Goal: Transaction & Acquisition: Purchase product/service

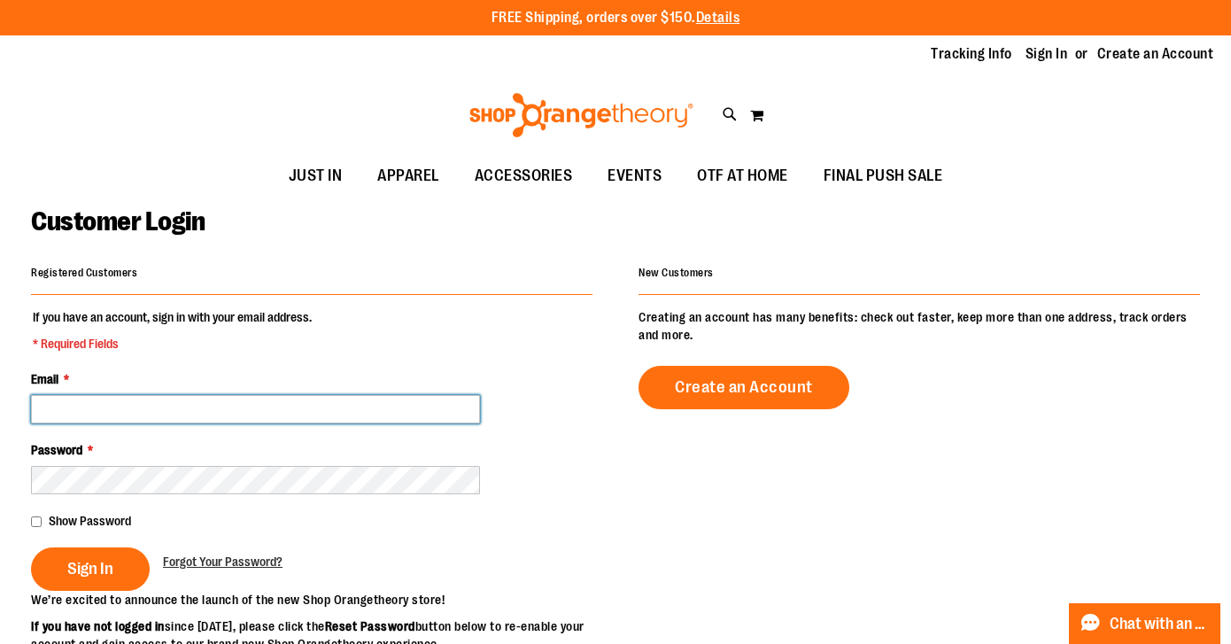
type input "**********"
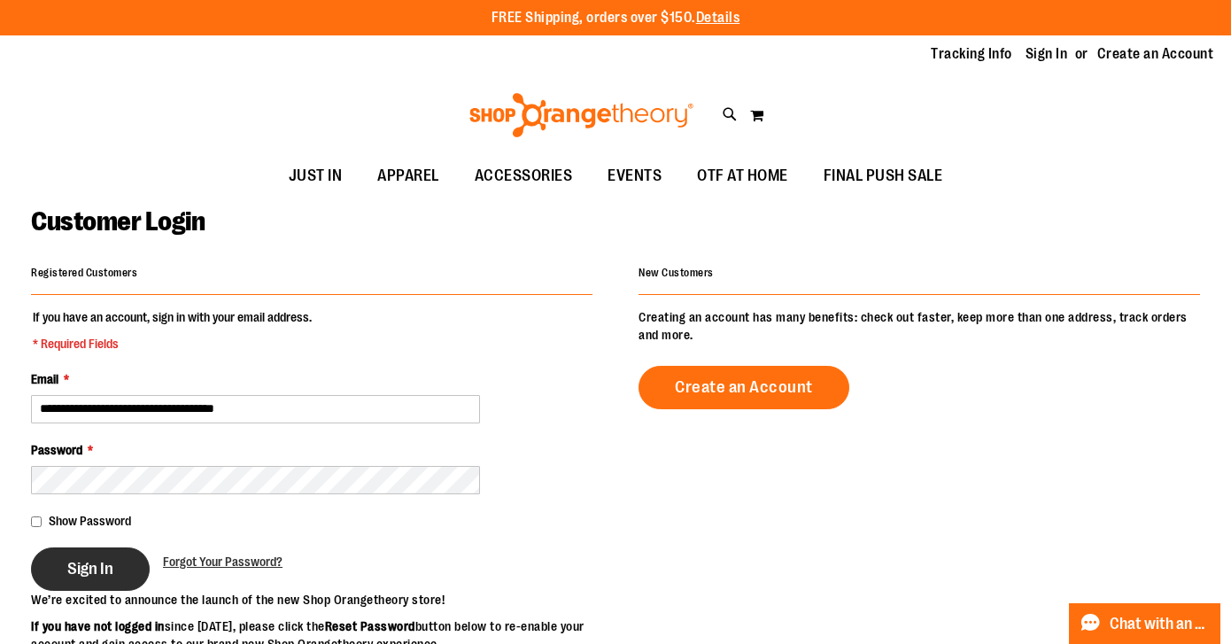
click at [107, 559] on span "Sign In" at bounding box center [90, 568] width 46 height 19
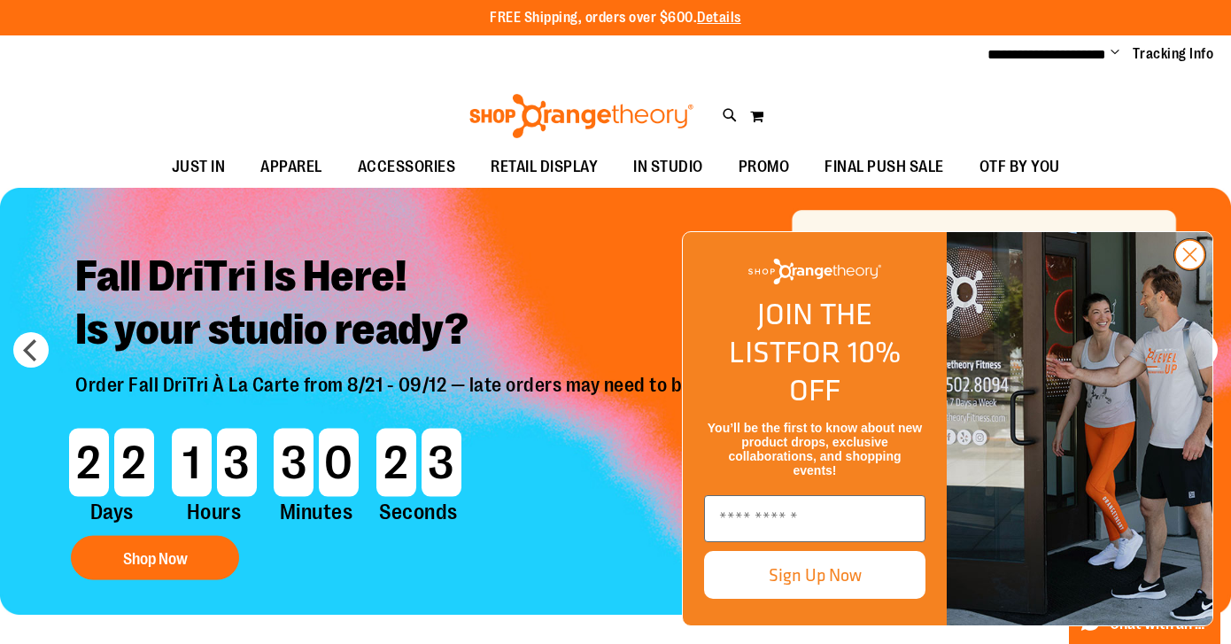
click at [1192, 261] on icon "Close dialog" at bounding box center [1190, 255] width 12 height 12
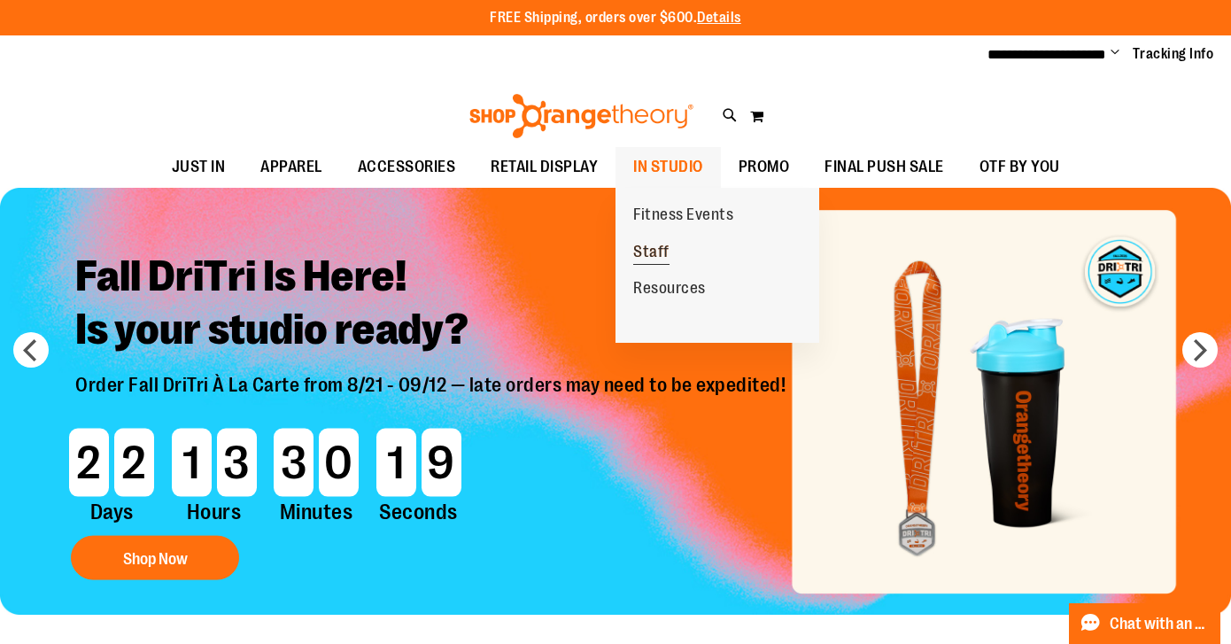
click at [658, 251] on span "Staff" at bounding box center [651, 254] width 36 height 22
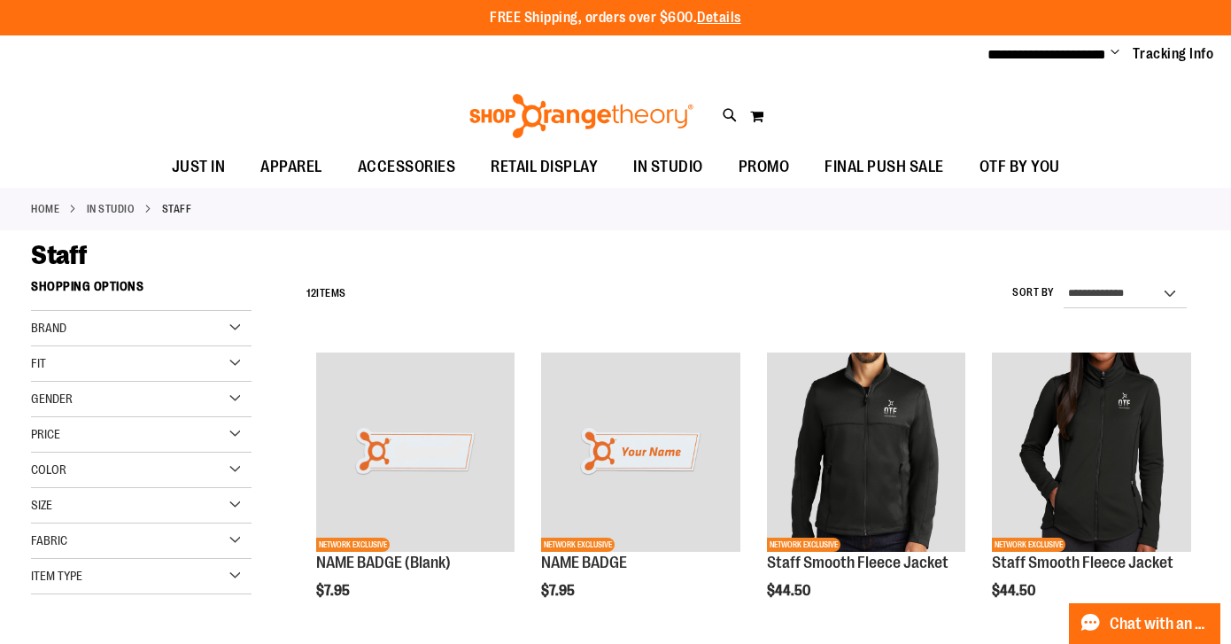
click at [720, 113] on div "Toggle Nav Search Popular Suggestions Advanced Search" at bounding box center [615, 111] width 1231 height 72
click at [730, 112] on icon at bounding box center [729, 115] width 15 height 20
type input "*****"
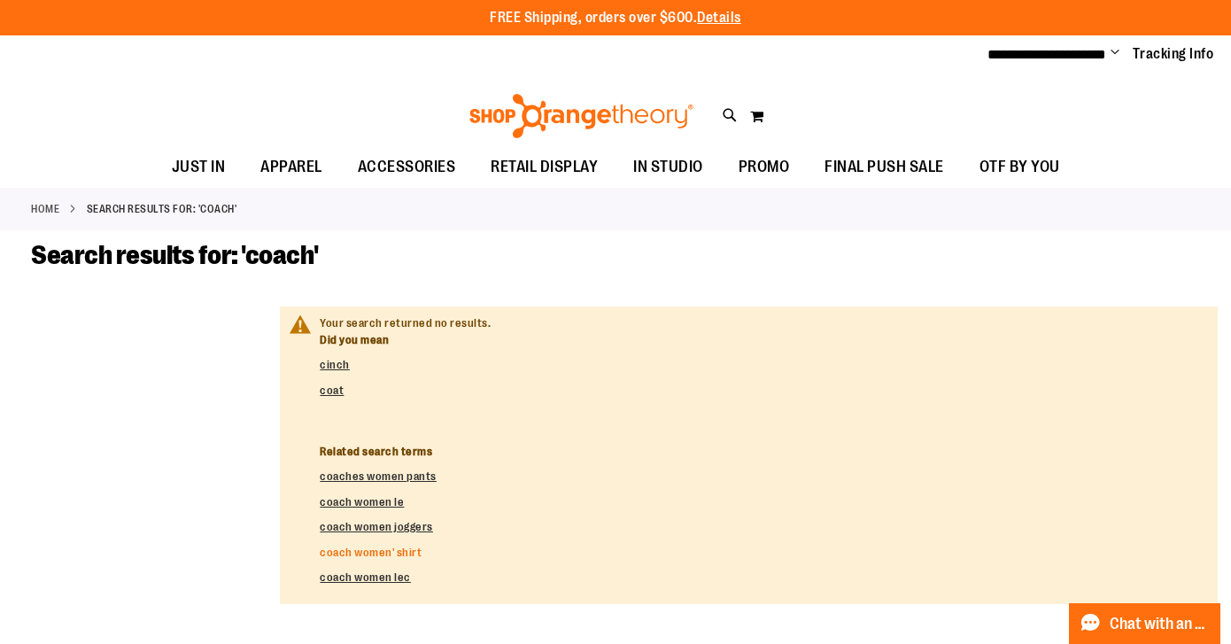
click at [383, 546] on link "coach women' shirt" at bounding box center [371, 551] width 102 height 13
click at [1116, 52] on span "Change" at bounding box center [1114, 53] width 9 height 17
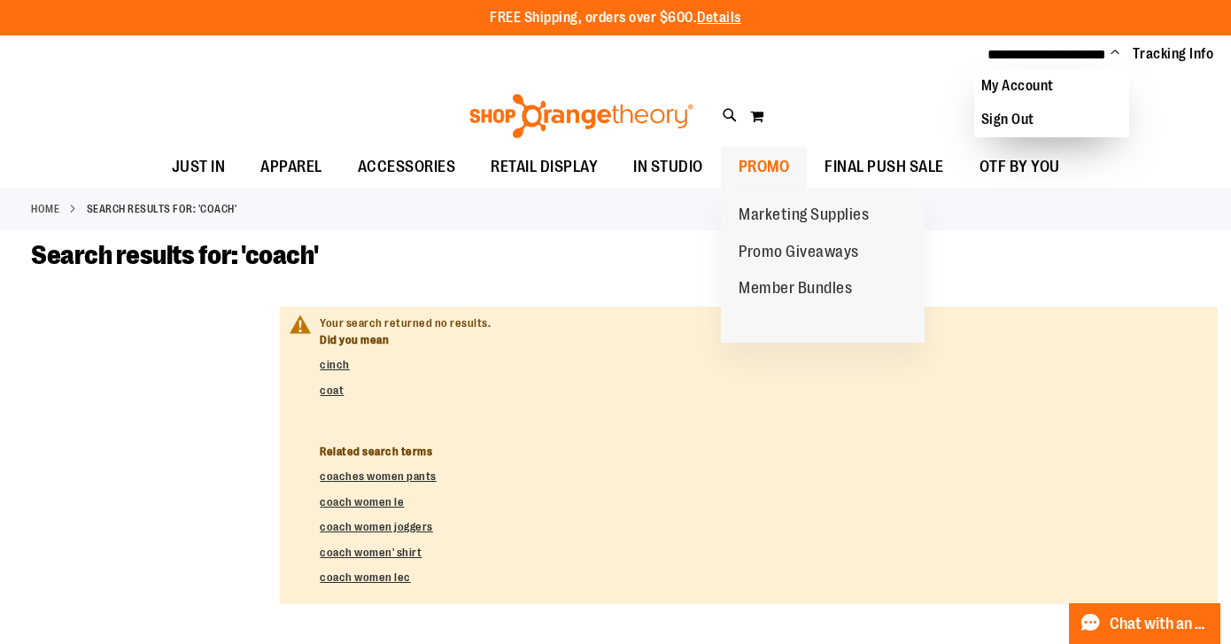
click at [789, 163] on span "PROMO" at bounding box center [763, 167] width 51 height 40
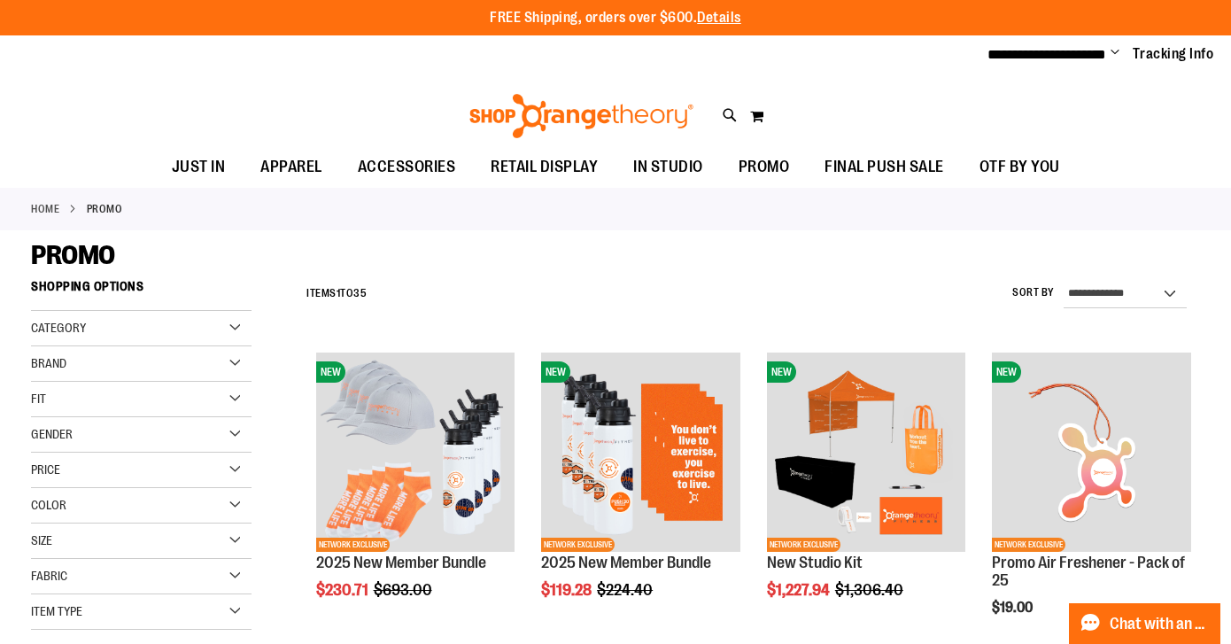
click at [1116, 50] on span "Change" at bounding box center [1114, 53] width 9 height 17
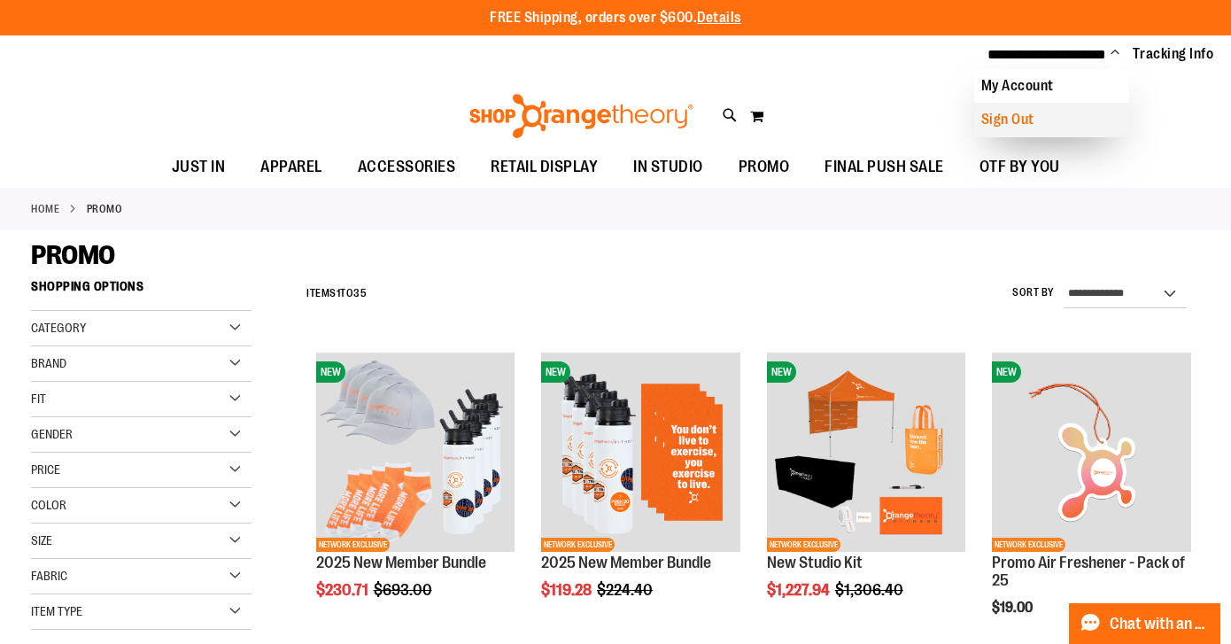
click at [1004, 120] on link "Sign Out" at bounding box center [1051, 120] width 155 height 34
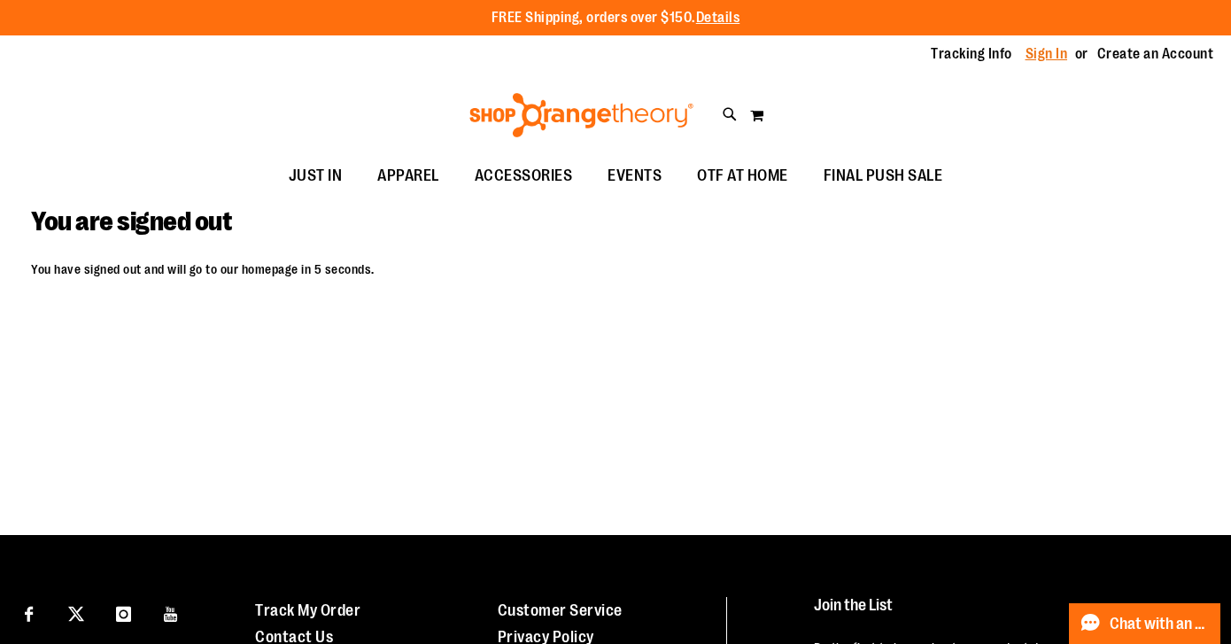
click at [1041, 54] on link "Sign In" at bounding box center [1046, 53] width 42 height 19
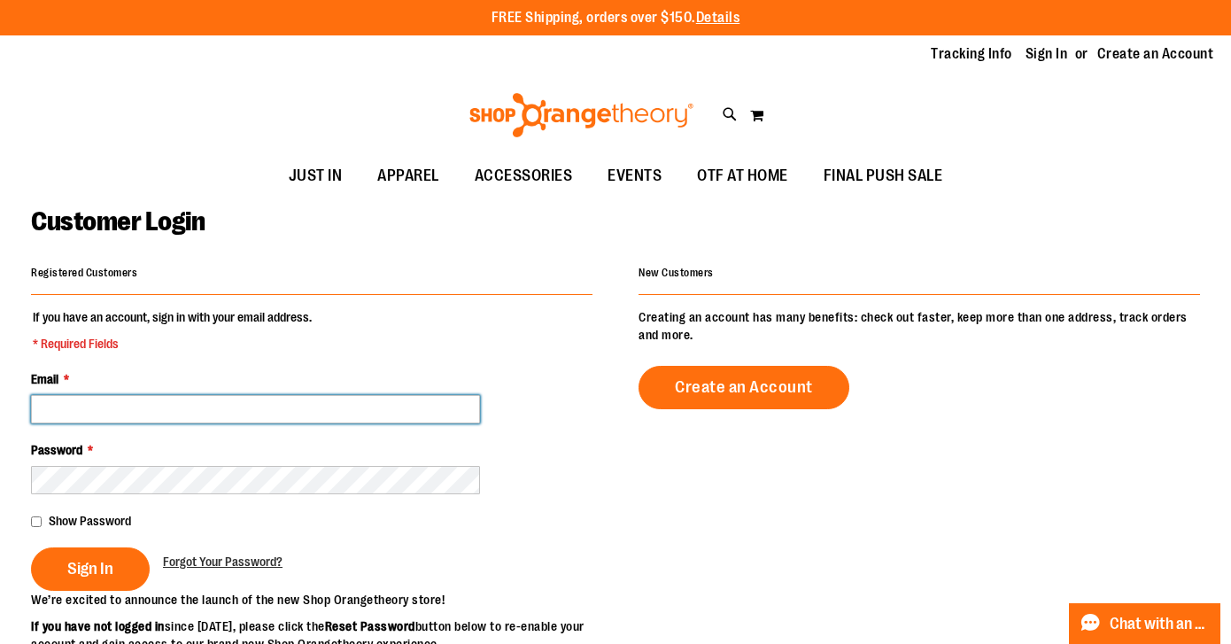
type input "**********"
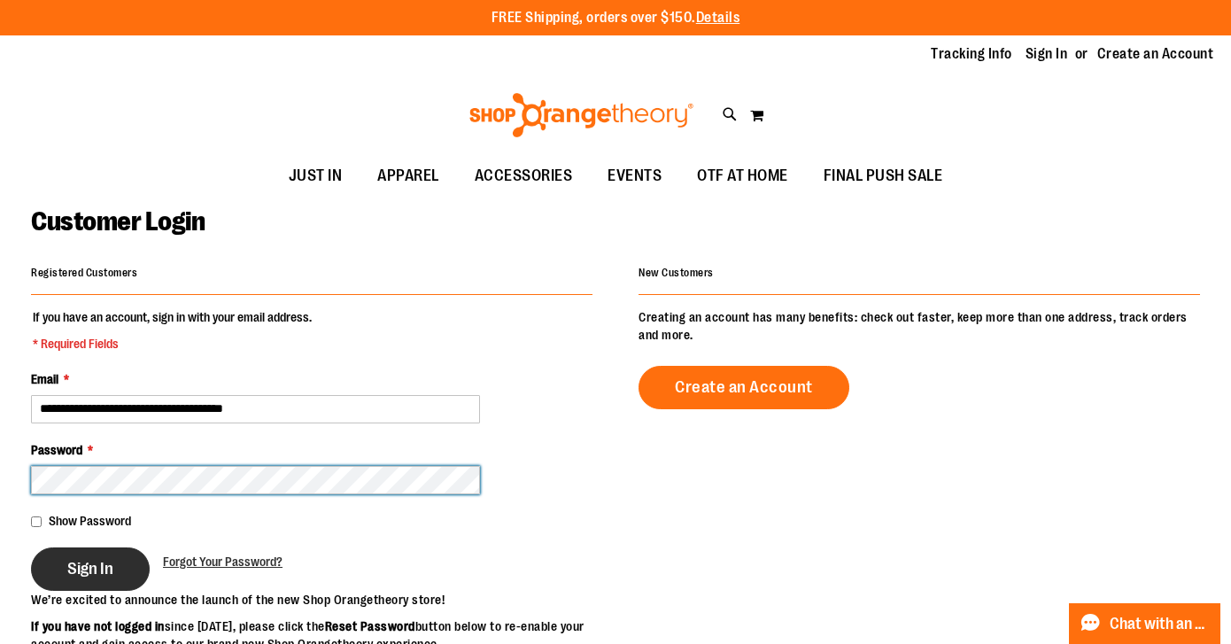
click at [89, 567] on button "Sign In" at bounding box center [90, 568] width 119 height 43
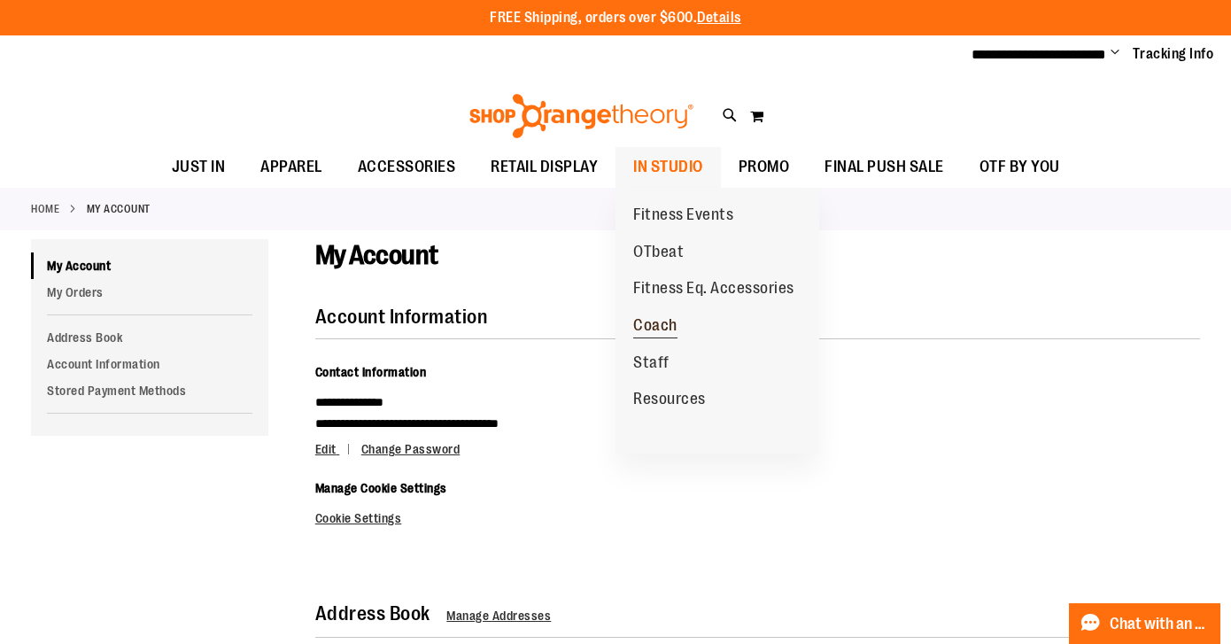
click at [665, 325] on span "Coach" at bounding box center [655, 327] width 44 height 22
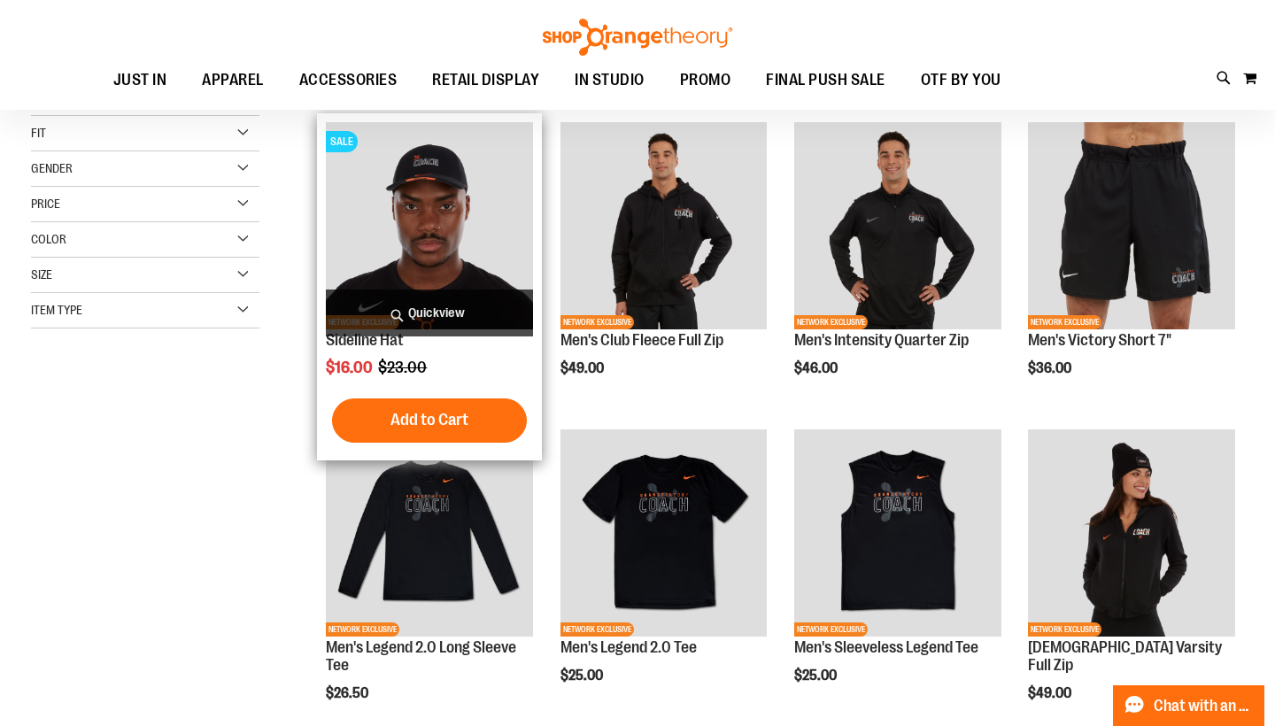
scroll to position [228, 0]
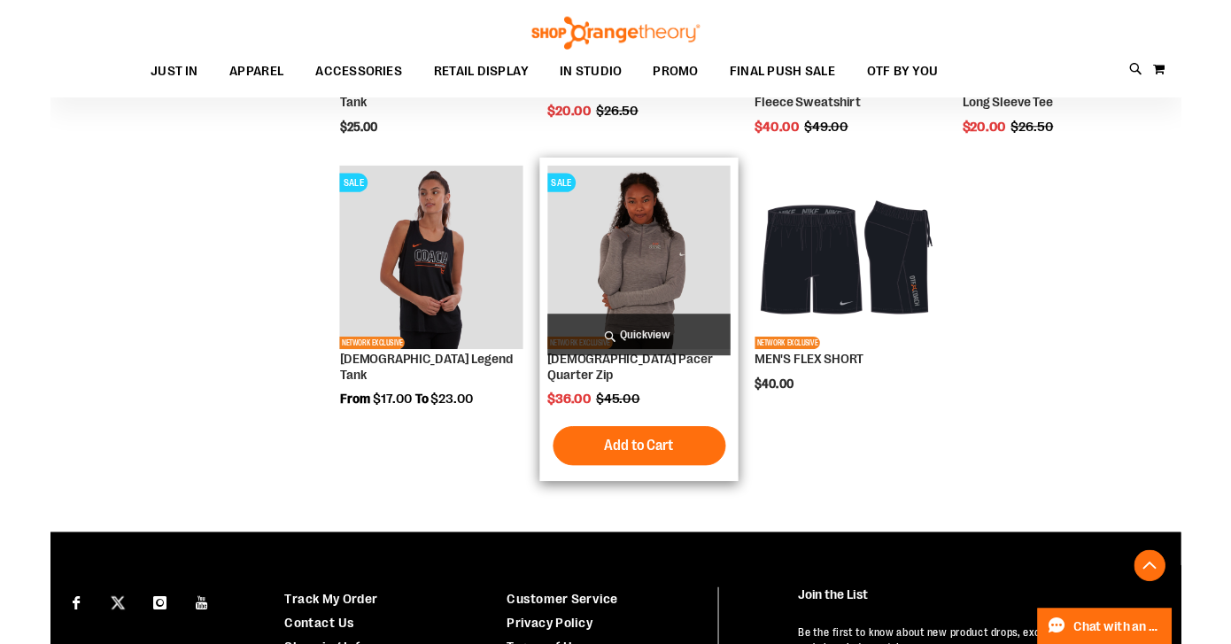
scroll to position [1399, 0]
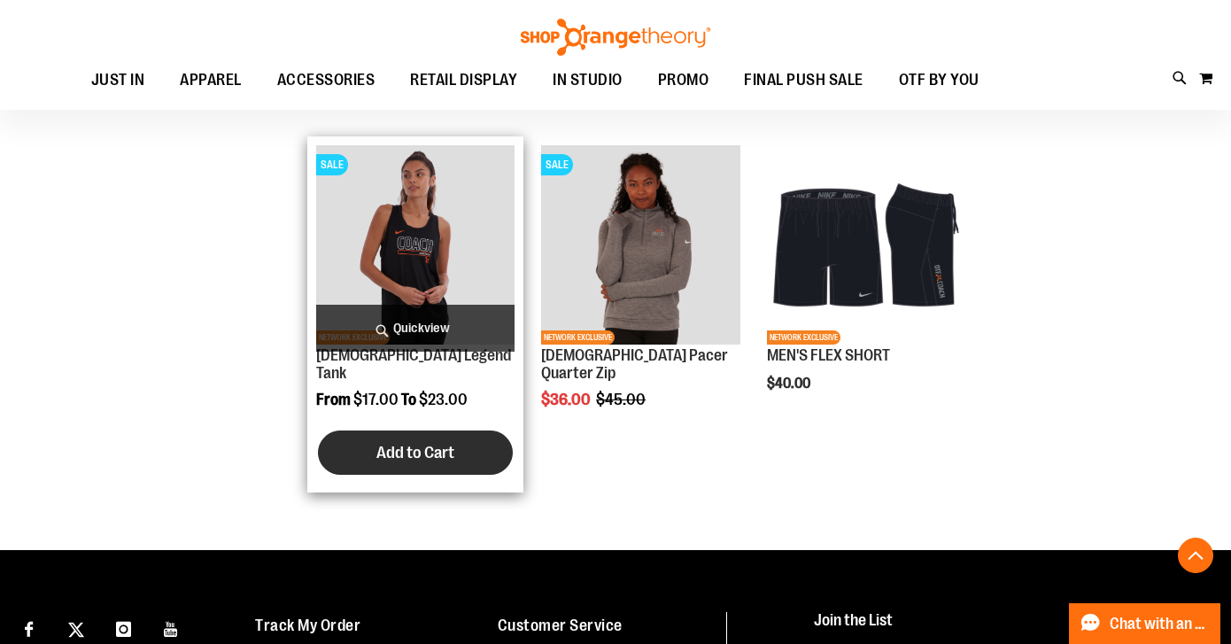
click at [430, 445] on button "Add to Cart" at bounding box center [415, 452] width 195 height 44
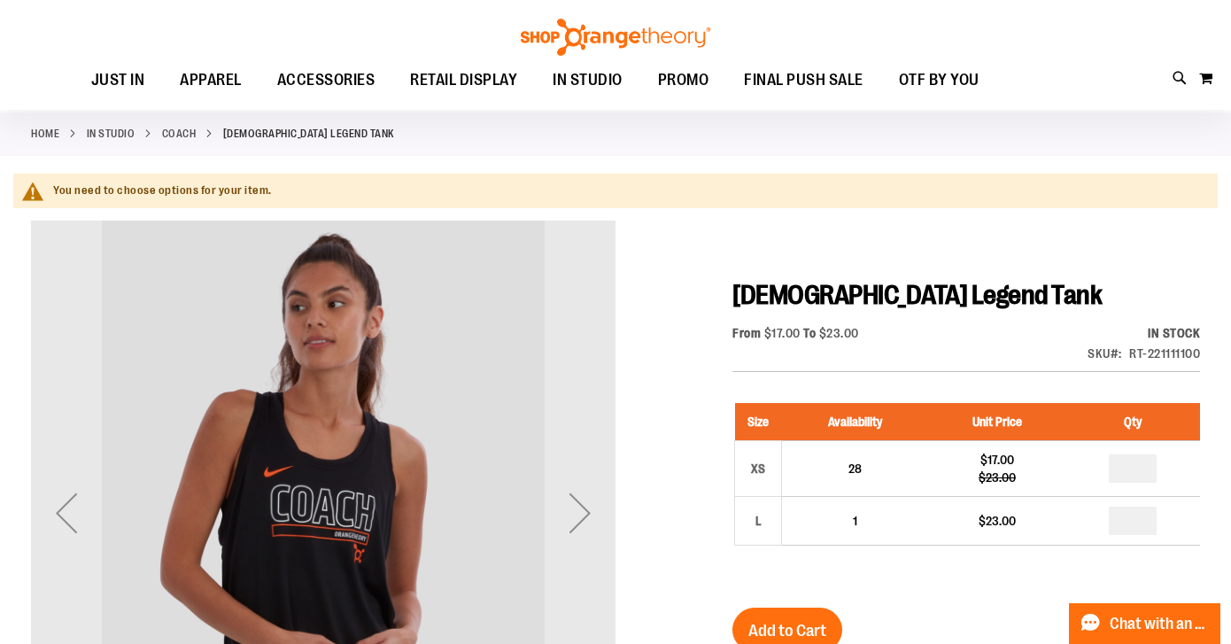
scroll to position [230, 0]
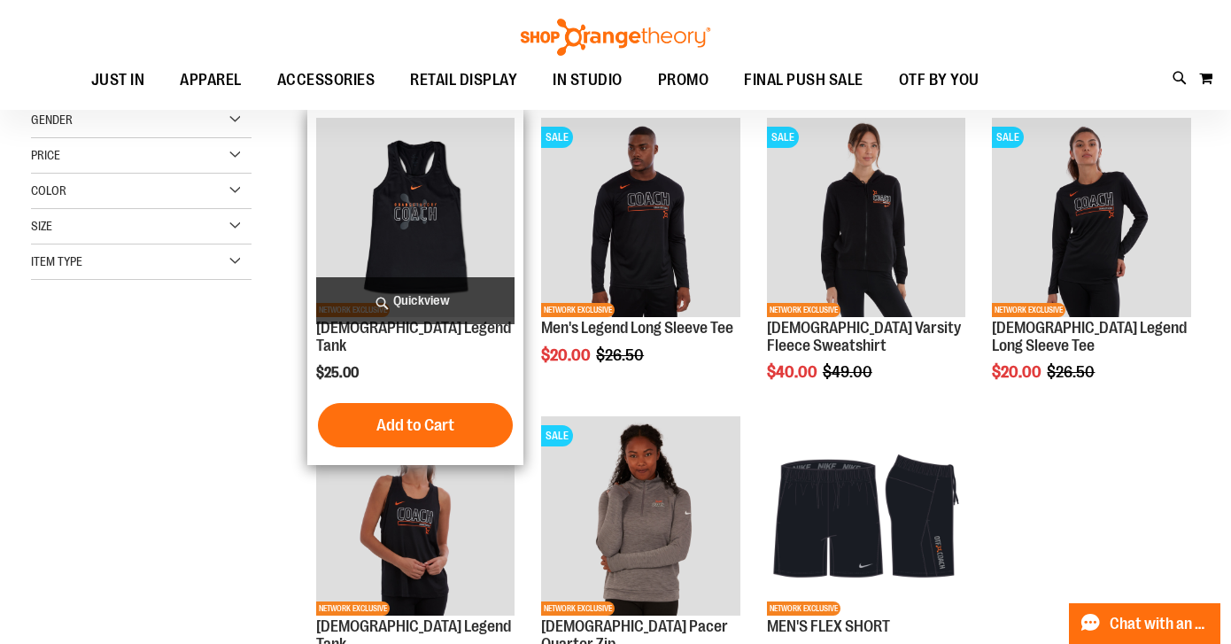
scroll to position [92, 0]
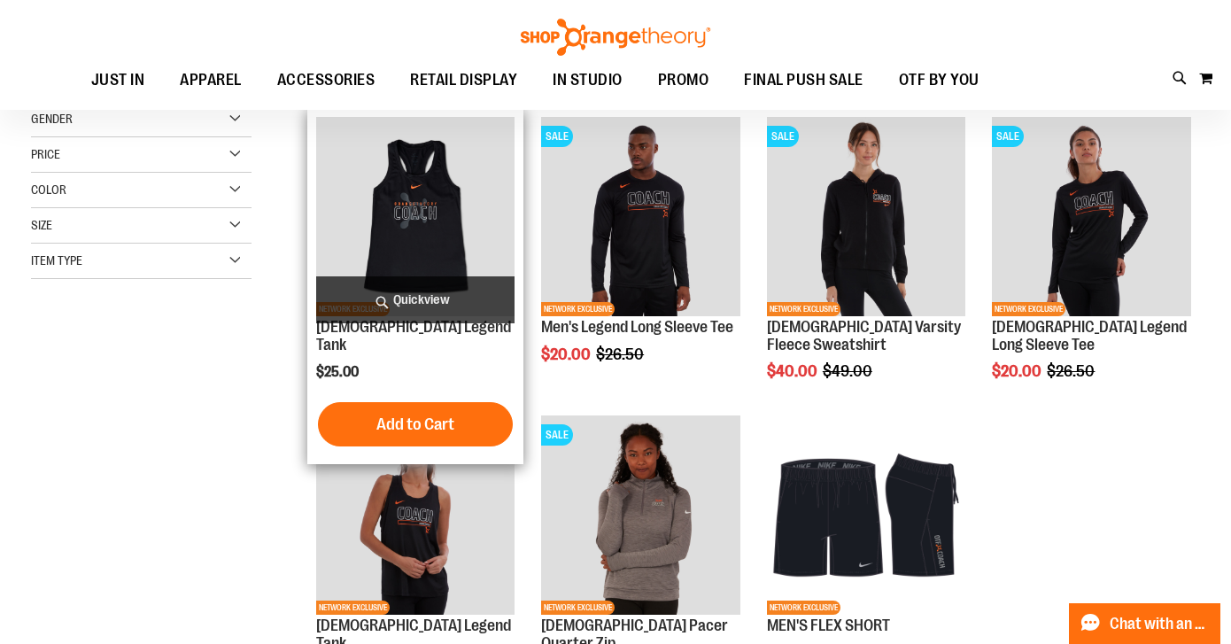
click at [410, 228] on img "product" at bounding box center [415, 216] width 198 height 198
click at [421, 196] on img "product" at bounding box center [415, 216] width 198 height 198
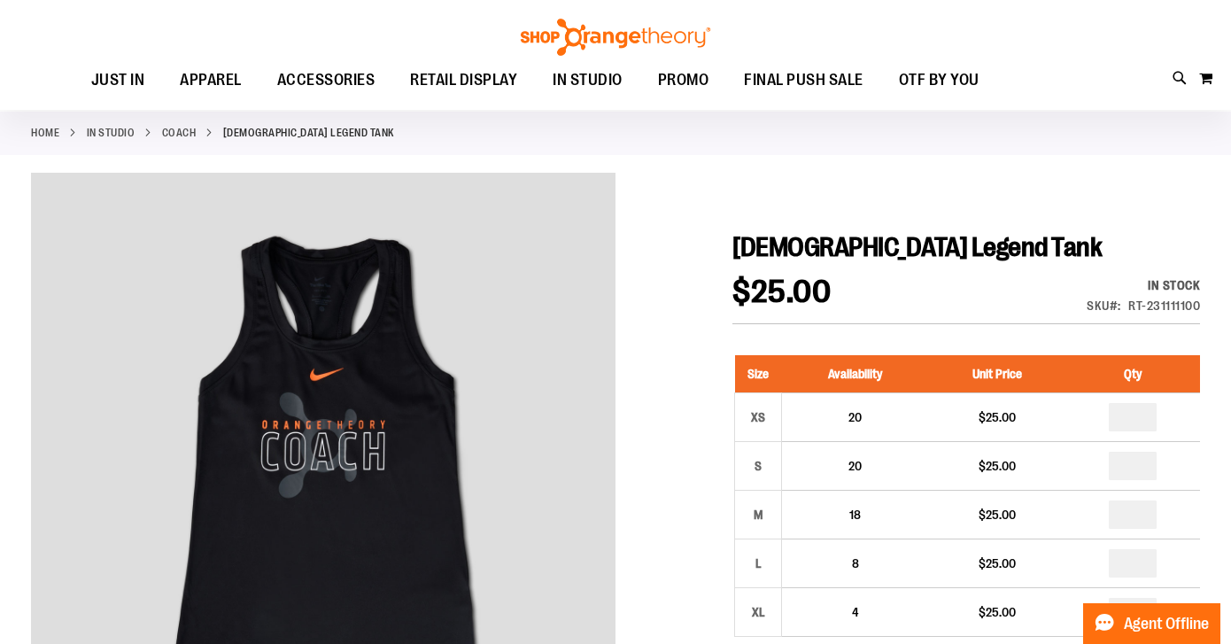
scroll to position [136, 0]
